Goal: Task Accomplishment & Management: Manage account settings

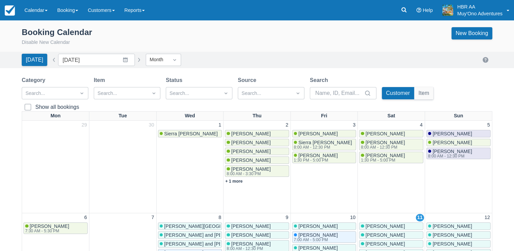
click at [171, 33] on div "Booking Calendar Disable New Calendar New Booking" at bounding box center [257, 36] width 471 height 19
click at [482, 34] on link "New Booking" at bounding box center [472, 33] width 41 height 12
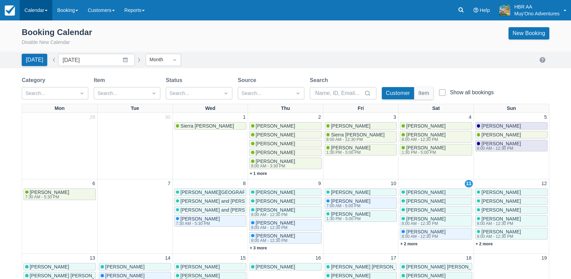
click at [36, 12] on link "Calendar" at bounding box center [36, 10] width 33 height 20
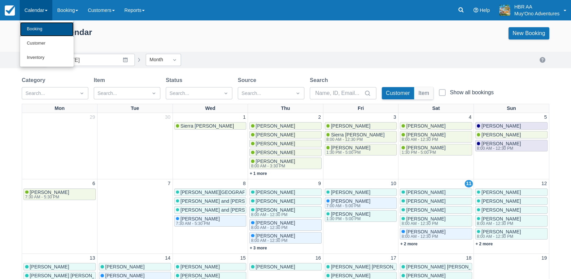
click at [43, 27] on link "Booking" at bounding box center [47, 29] width 54 height 14
click at [43, 27] on div "Booking Calendar Disable New Calendar New Booking" at bounding box center [285, 37] width 571 height 27
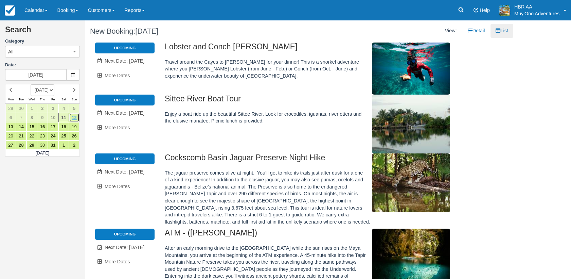
click at [74, 118] on link "12" at bounding box center [74, 117] width 11 height 9
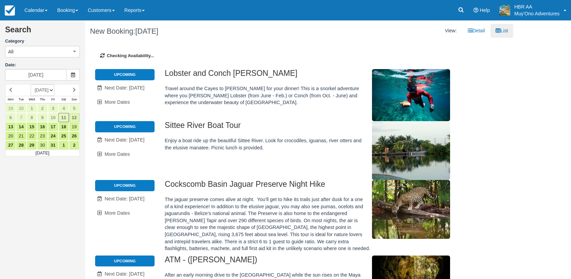
type input "[DATE]"
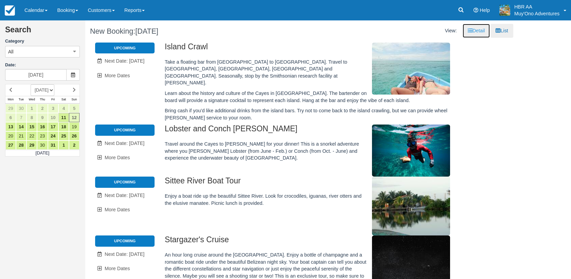
click at [468, 31] on icon at bounding box center [470, 30] width 5 height 5
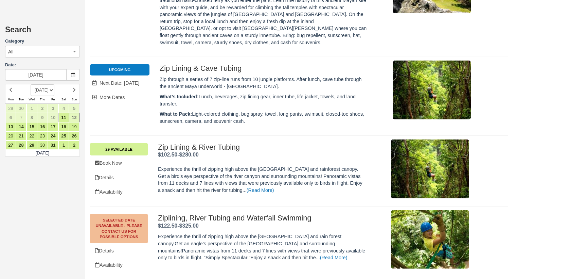
scroll to position [3474, 0]
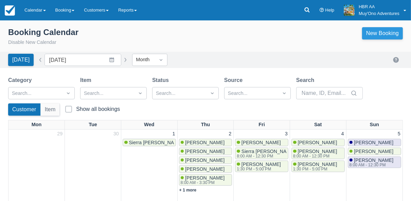
click at [396, 32] on link "New Booking" at bounding box center [382, 33] width 41 height 12
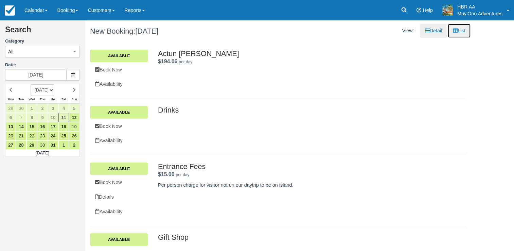
click at [415, 31] on icon at bounding box center [455, 30] width 5 height 5
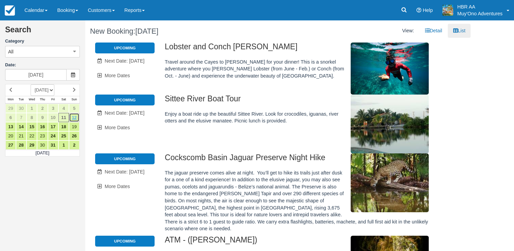
click at [76, 117] on link "12" at bounding box center [74, 117] width 11 height 9
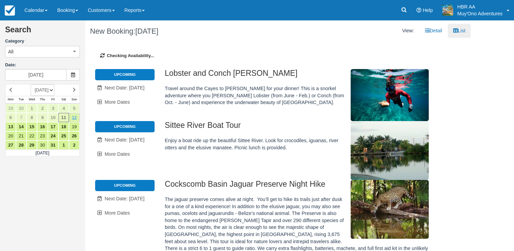
type input "10/12/25"
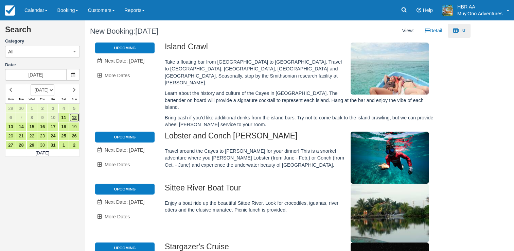
click at [75, 116] on link "12" at bounding box center [74, 117] width 11 height 9
click at [415, 60] on div "Search Category All All Agent Tours - San Pedro/Caye Caulker/Belize City Tours …" at bounding box center [257, 135] width 514 height 230
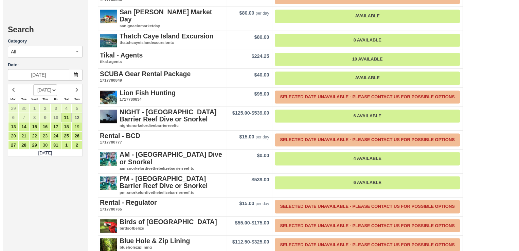
scroll to position [1074, 0]
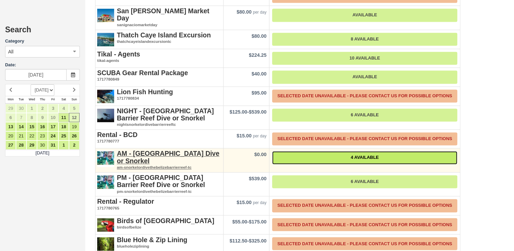
click at [359, 151] on link "4 Available" at bounding box center [364, 157] width 185 height 13
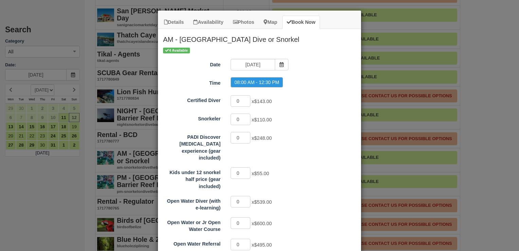
click at [315, 118] on div "0 x $110.00" at bounding box center [285, 119] width 119 height 13
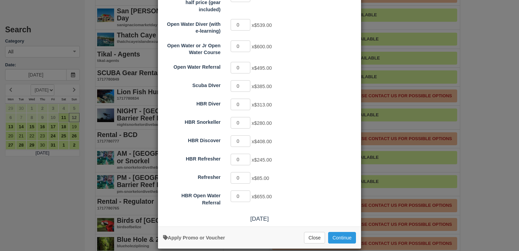
scroll to position [177, 0]
click at [238, 117] on input "0" at bounding box center [241, 123] width 20 height 12
type input "2"
click at [339, 200] on button "Continue" at bounding box center [342, 238] width 28 height 12
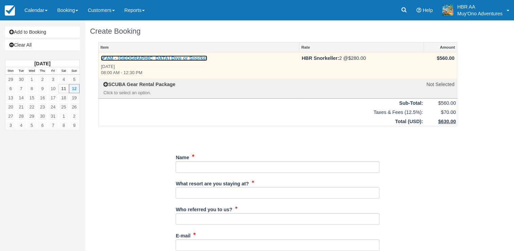
click at [149, 56] on link "AM - [GEOGRAPHIC_DATA] Dive or Snorkel" at bounding box center [154, 57] width 106 height 5
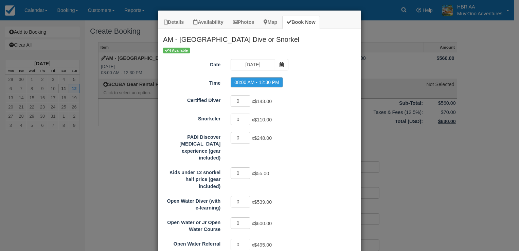
click at [386, 33] on div "Details Availability Photos Map Book Now AM - [GEOGRAPHIC_DATA] Dive or Snorkel…" at bounding box center [259, 125] width 519 height 251
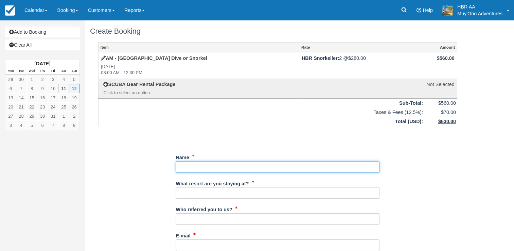
click at [199, 166] on input "Name" at bounding box center [278, 167] width 204 height 12
paste input "[MEDICAL_DATA][PERSON_NAME]"
type input "[MEDICAL_DATA][PERSON_NAME]"
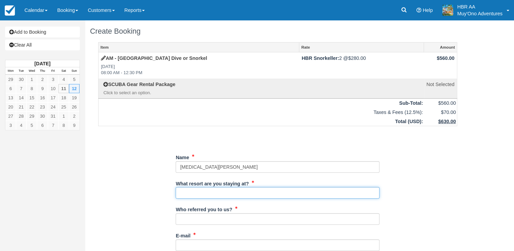
click at [213, 190] on input "What resort are you staying at?" at bounding box center [278, 193] width 204 height 12
type input "[PERSON_NAME][GEOGRAPHIC_DATA]"
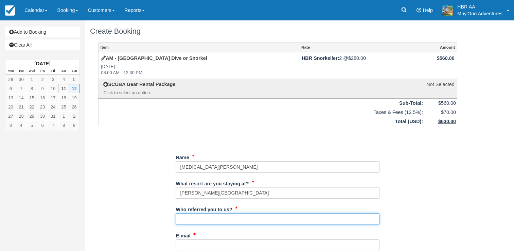
type input "[PERSON_NAME]"
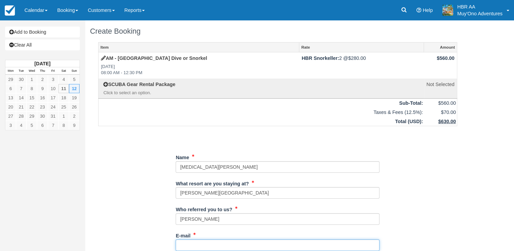
type input "[EMAIL_ADDRESS][DOMAIN_NAME]"
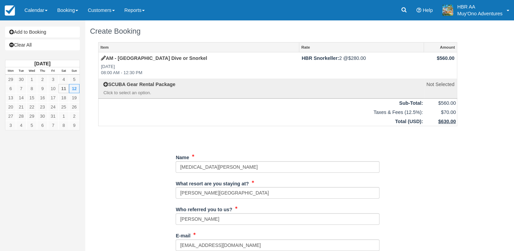
type input "671-0481"
type input "[PERSON_NAME]"
type input "[GEOGRAPHIC_DATA]"
type input "3 adults"
type input "N/A"
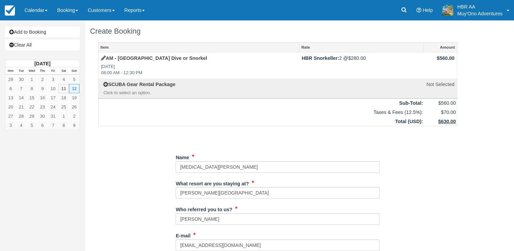
type input "N/A"
type input "48320446"
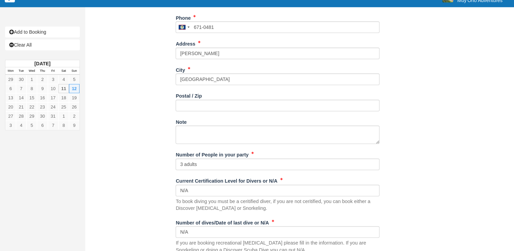
scroll to position [245, 0]
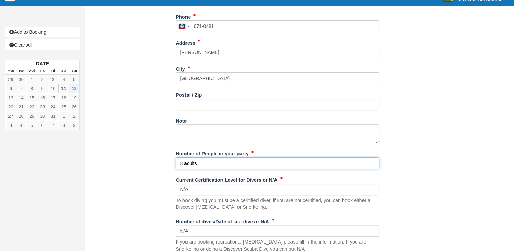
click at [182, 163] on input "3 adults" at bounding box center [278, 163] width 204 height 12
type input "2 adults"
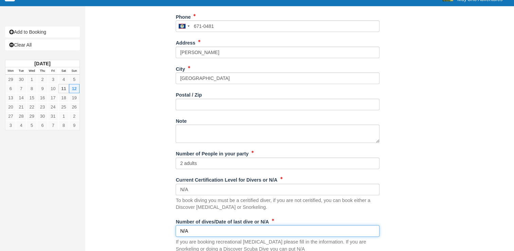
click at [205, 229] on input "N/A" at bounding box center [278, 231] width 204 height 12
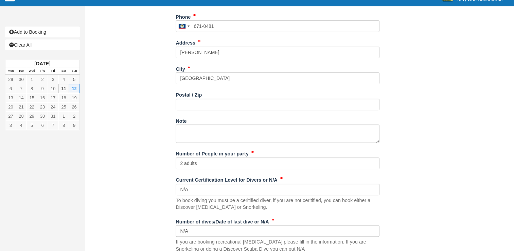
click at [166, 223] on div "Item Rate Amount AM - Belize Barrier Reef Dive or Snorkel Sun Oct 12, 2025 08:0…" at bounding box center [277, 54] width 375 height 512
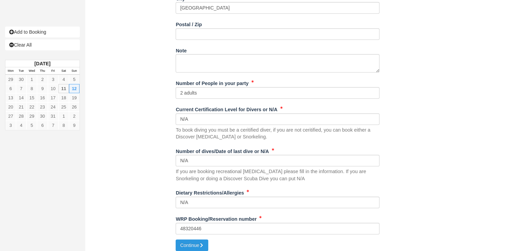
scroll to position [319, 0]
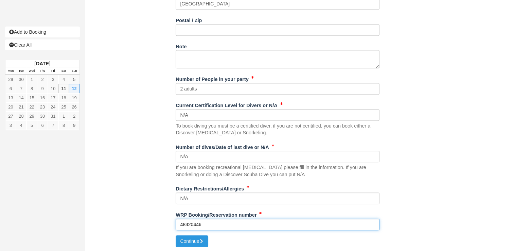
click at [216, 226] on input "48320446" at bounding box center [278, 224] width 204 height 12
type input "4"
type input "https://secure.webrez.com/Bookings105/activity-edit.html?table=transactions&lis…"
paste input "BB25091818748843"
type input "BB25091818748843"
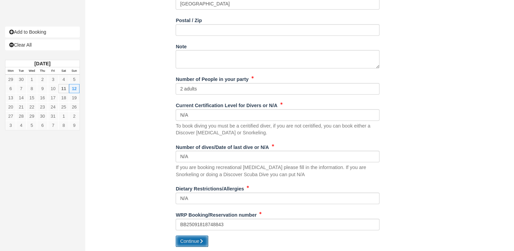
click at [197, 242] on button "Continue" at bounding box center [192, 241] width 33 height 12
type input "+5016710481"
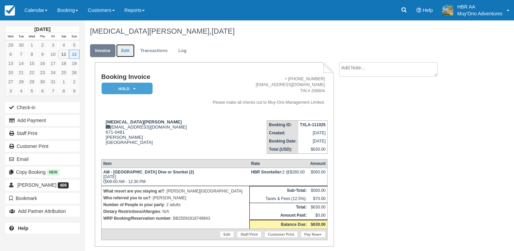
click at [129, 48] on link "Edit" at bounding box center [125, 50] width 18 height 13
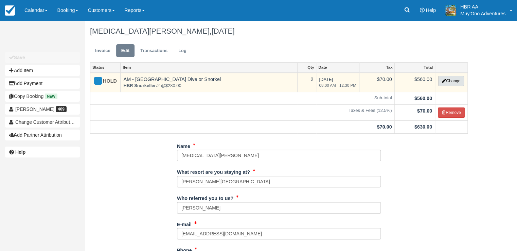
click at [449, 82] on button "Change" at bounding box center [451, 81] width 26 height 10
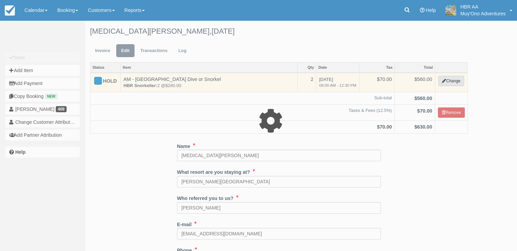
select select "64"
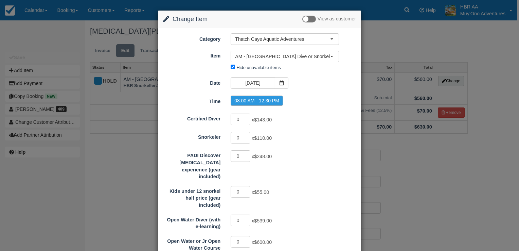
click at [313, 143] on div "0 x $110.00" at bounding box center [285, 138] width 119 height 13
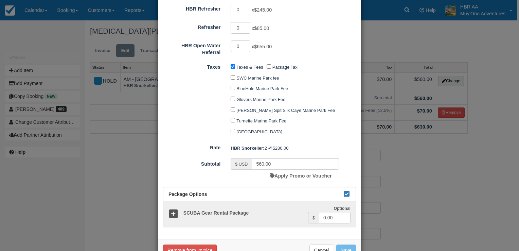
scroll to position [357, 0]
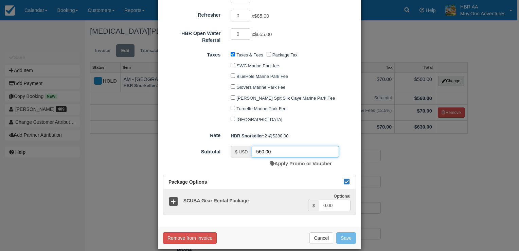
click at [260, 146] on input "560.00" at bounding box center [295, 152] width 87 height 12
type input "540.00"
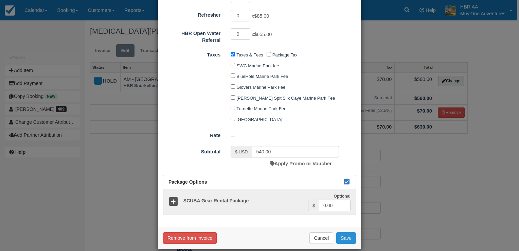
drag, startPoint x: 342, startPoint y: 231, endPoint x: 348, endPoint y: 227, distance: 7.3
click at [348, 232] on button "Save" at bounding box center [346, 238] width 20 height 12
checkbox input "false"
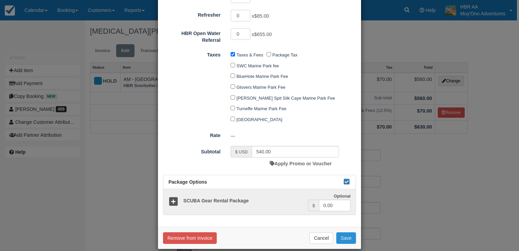
checkbox input "false"
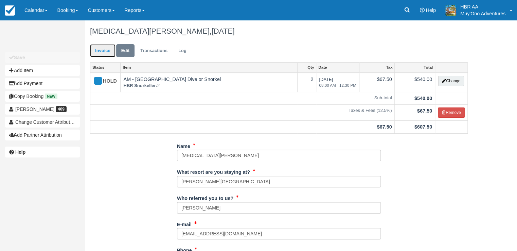
click at [105, 52] on link "Invoice" at bounding box center [102, 50] width 25 height 13
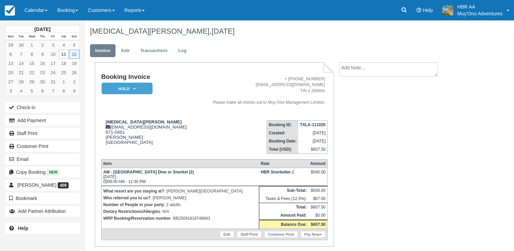
click at [362, 67] on textarea at bounding box center [388, 69] width 99 height 14
click at [383, 76] on textarea at bounding box center [388, 81] width 99 height 38
type textarea "o"
type textarea "1"
type textarea "[DATE] 8:00am"
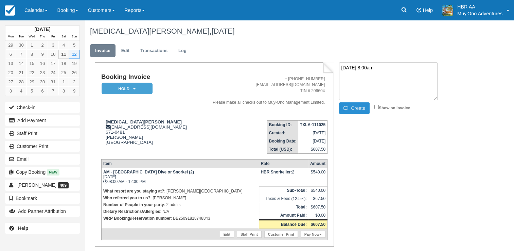
click at [366, 110] on button "Create" at bounding box center [354, 108] width 31 height 12
click at [141, 89] on em "HOLD" at bounding box center [127, 89] width 51 height 12
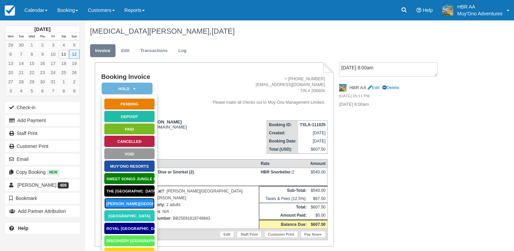
click at [131, 202] on link "[PERSON_NAME][GEOGRAPHIC_DATA]" at bounding box center [129, 203] width 51 height 12
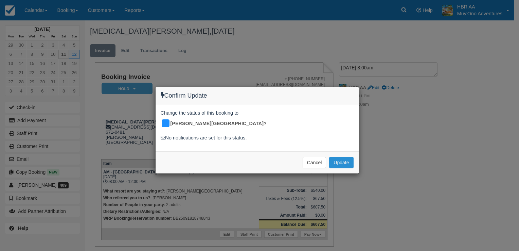
click at [342, 158] on button "Update" at bounding box center [341, 163] width 24 height 12
